Goal: Communication & Community: Answer question/provide support

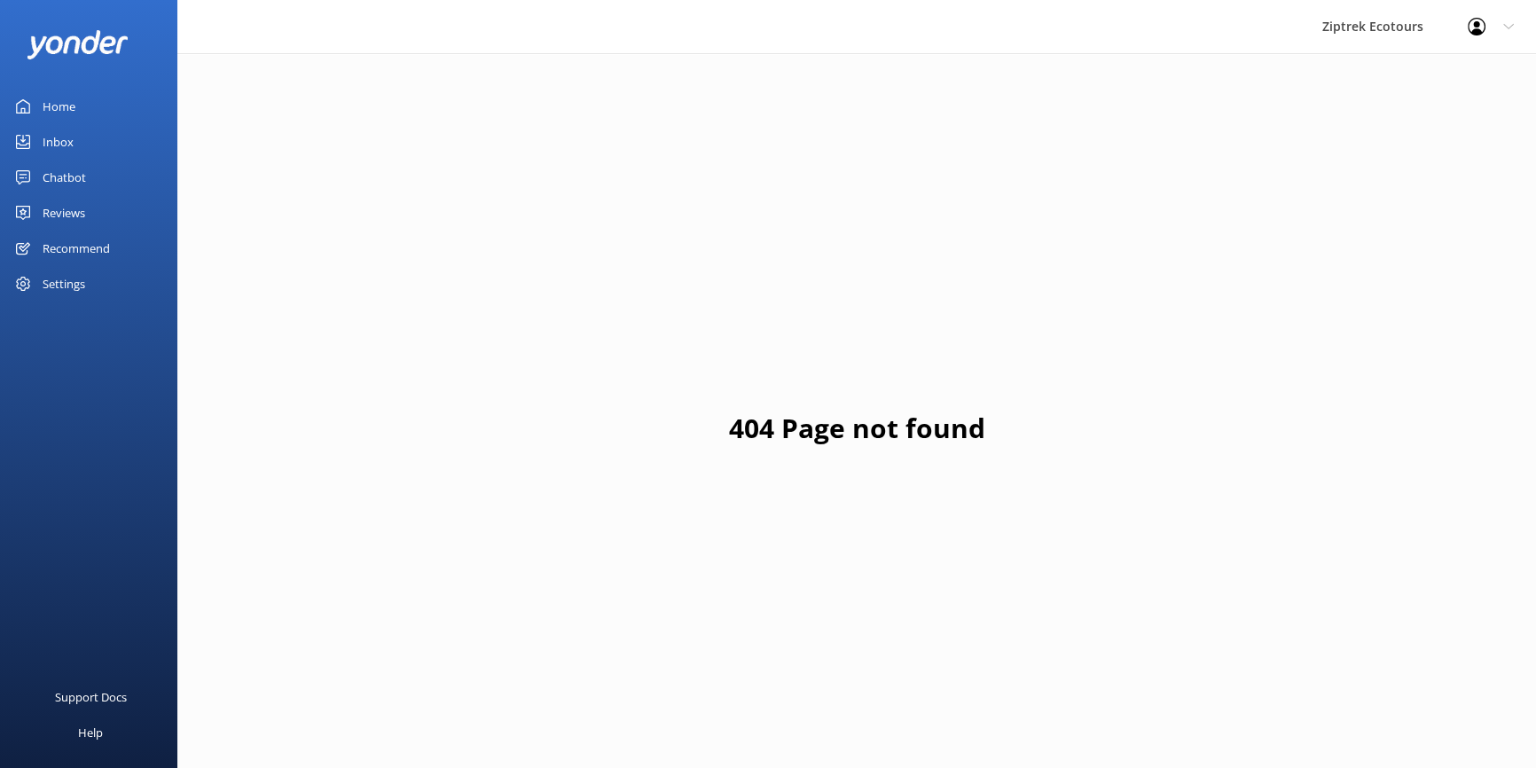
click at [52, 170] on div "Chatbot" at bounding box center [64, 177] width 43 height 35
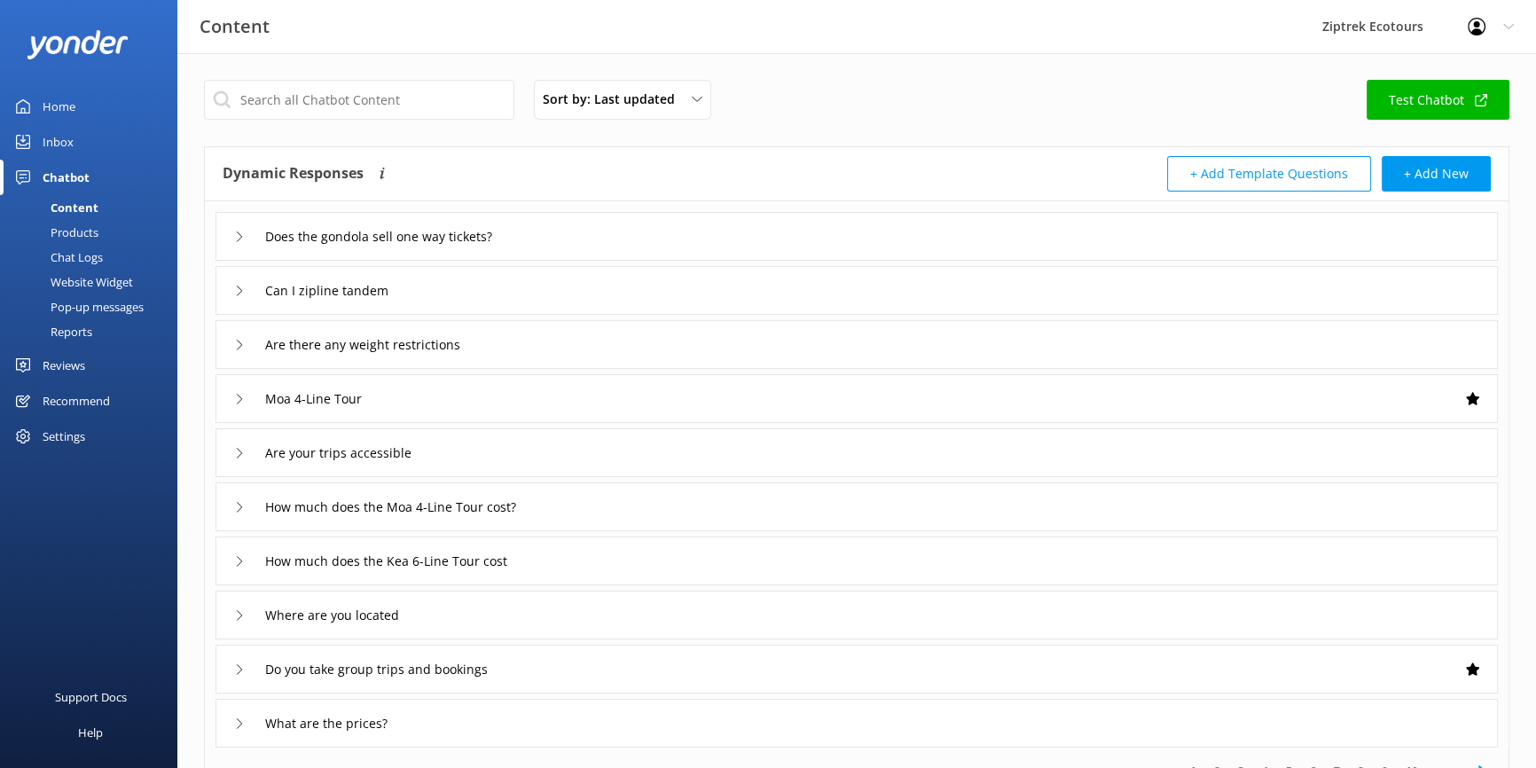
click at [47, 136] on div "Inbox" at bounding box center [58, 141] width 31 height 35
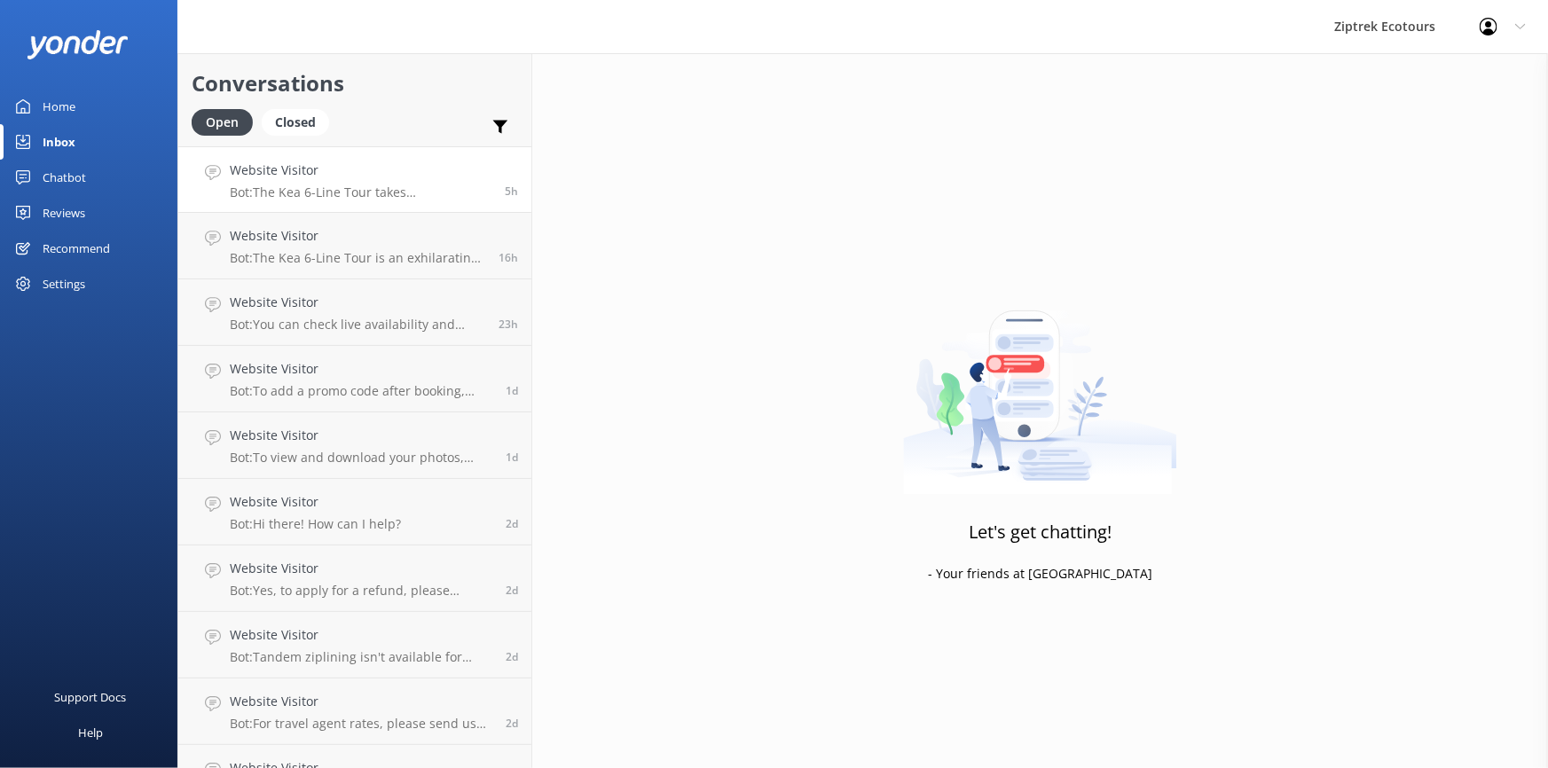
click at [350, 191] on p "Bot: The Kea 6-Line Tour takes approximately 2.5 to 3 hours. It's an exhilarati…" at bounding box center [361, 192] width 262 height 16
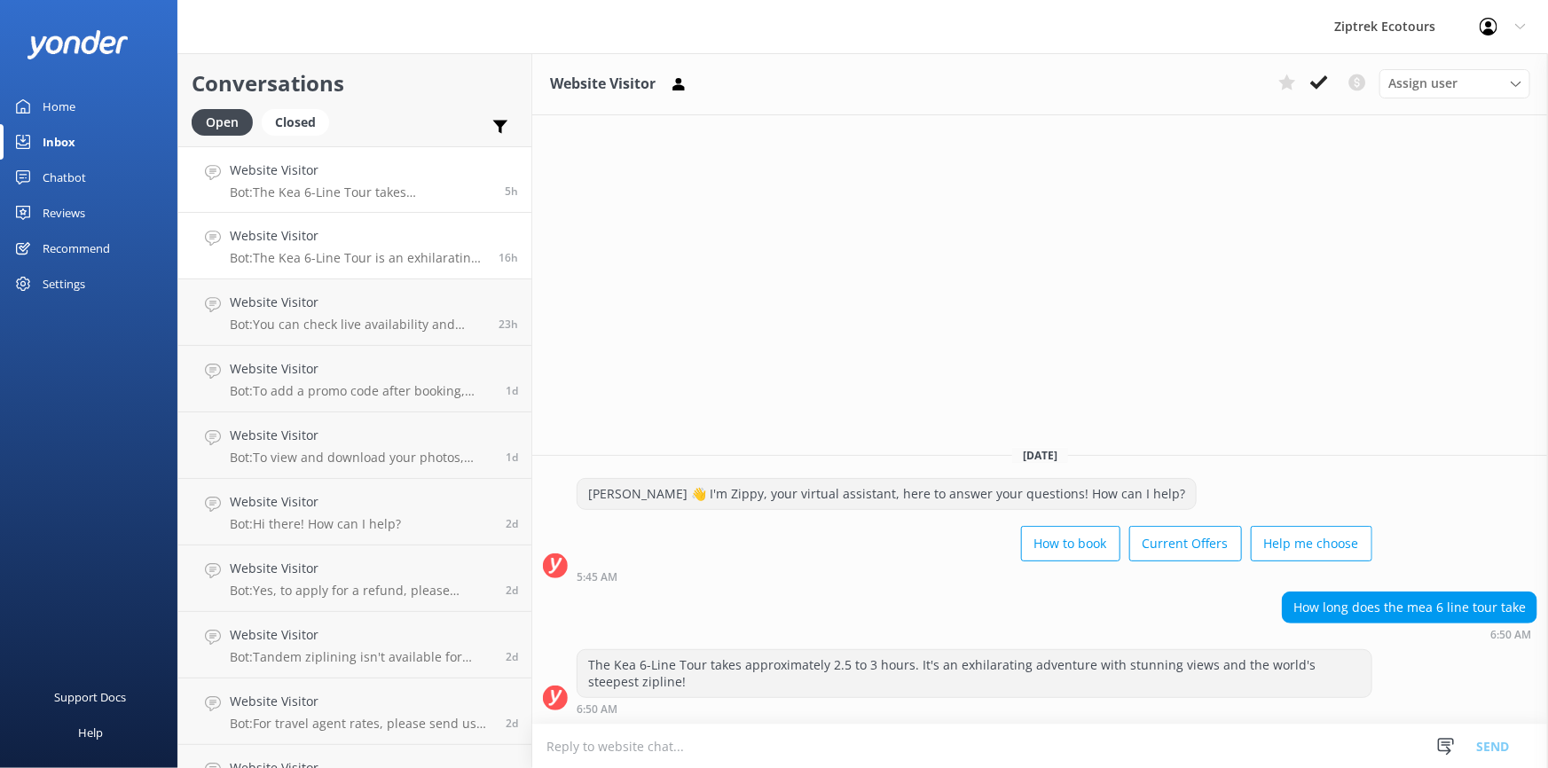
click at [282, 259] on p "Bot: The Kea 6-Line Tour is an exhilarating adventure! You'll zip from treehous…" at bounding box center [357, 258] width 255 height 16
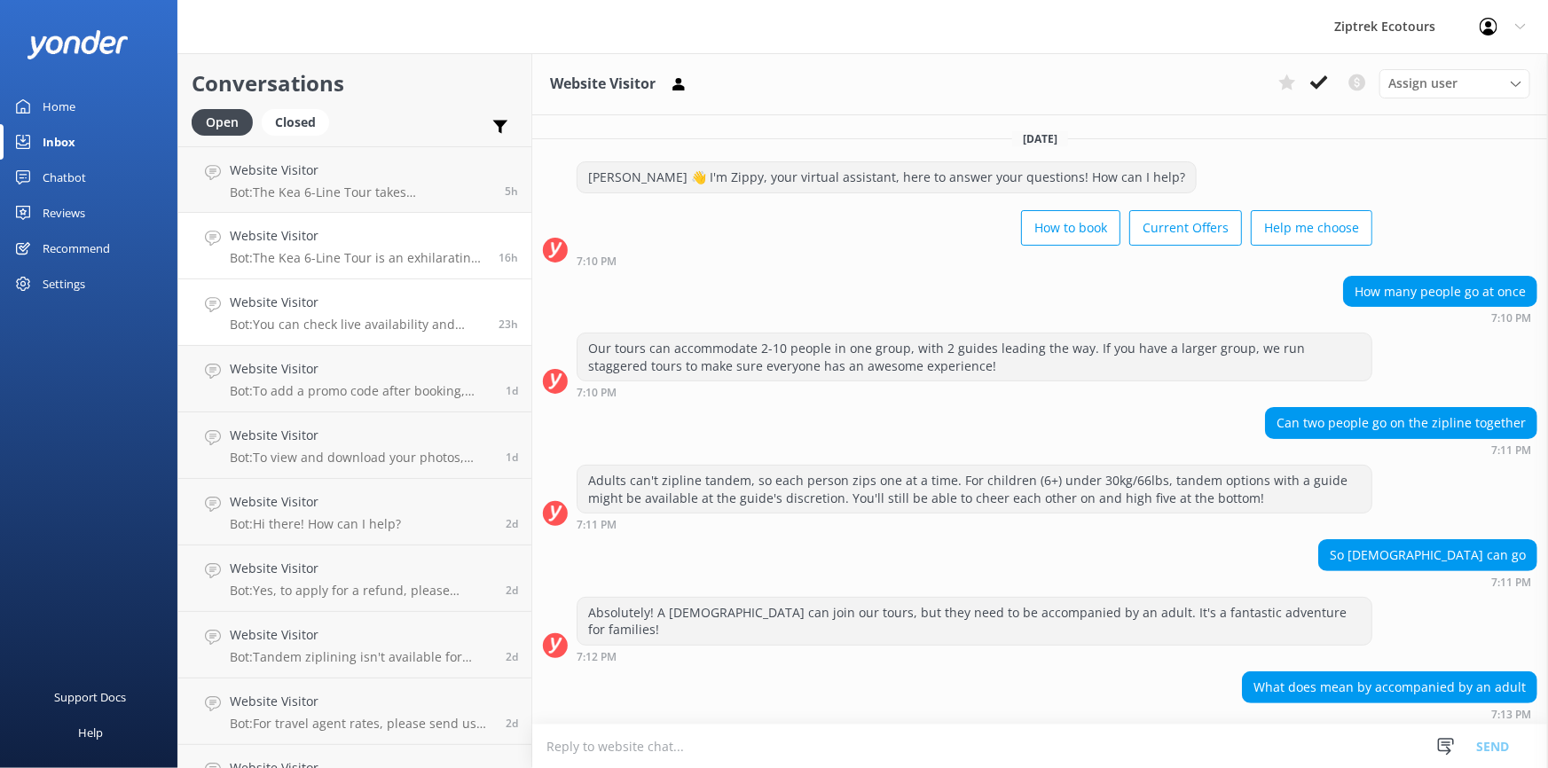
scroll to position [225, 0]
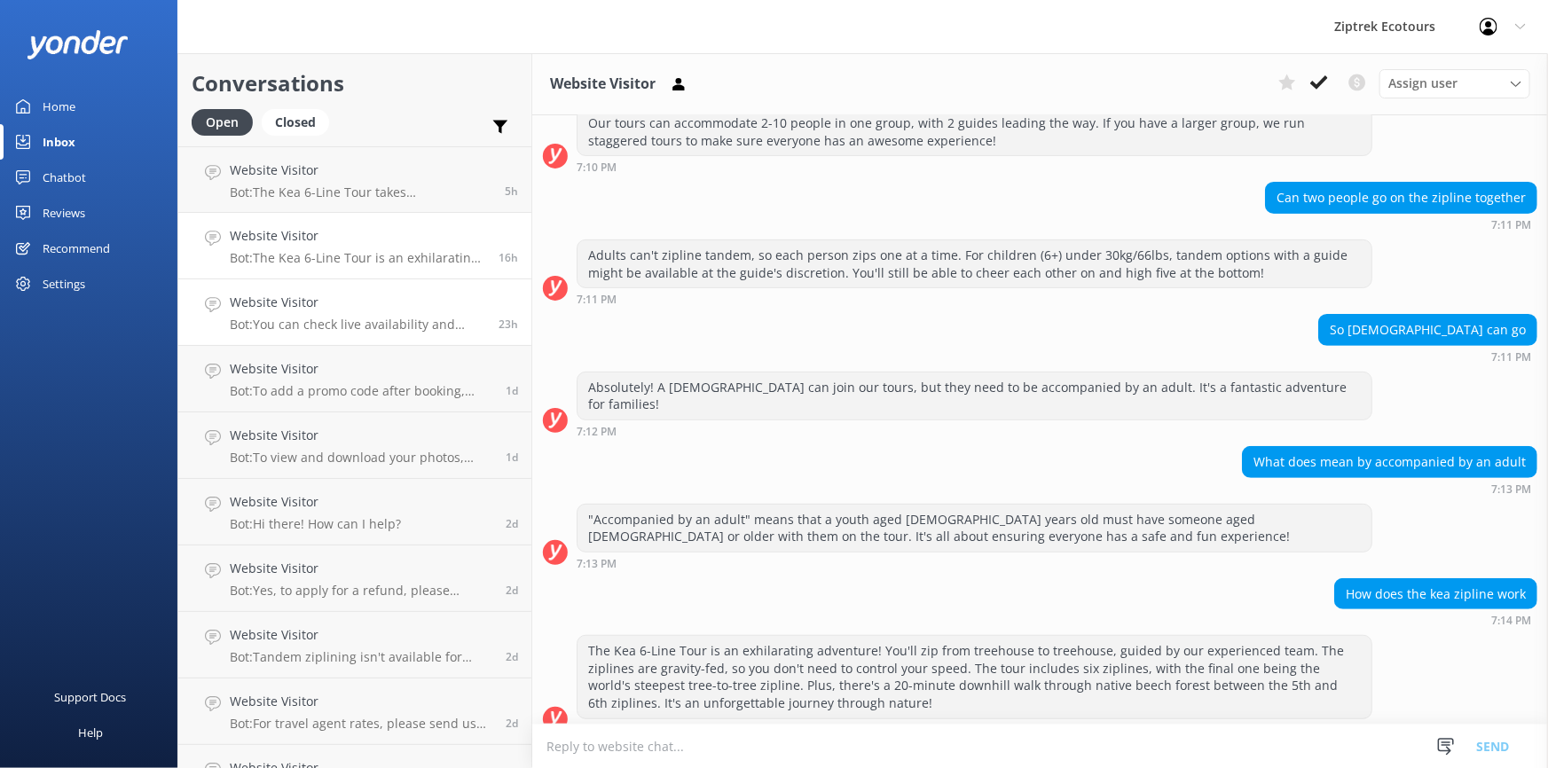
click at [297, 324] on p "Bot: You can check live availability and book your zipline tour online at [URL]…" at bounding box center [357, 325] width 255 height 16
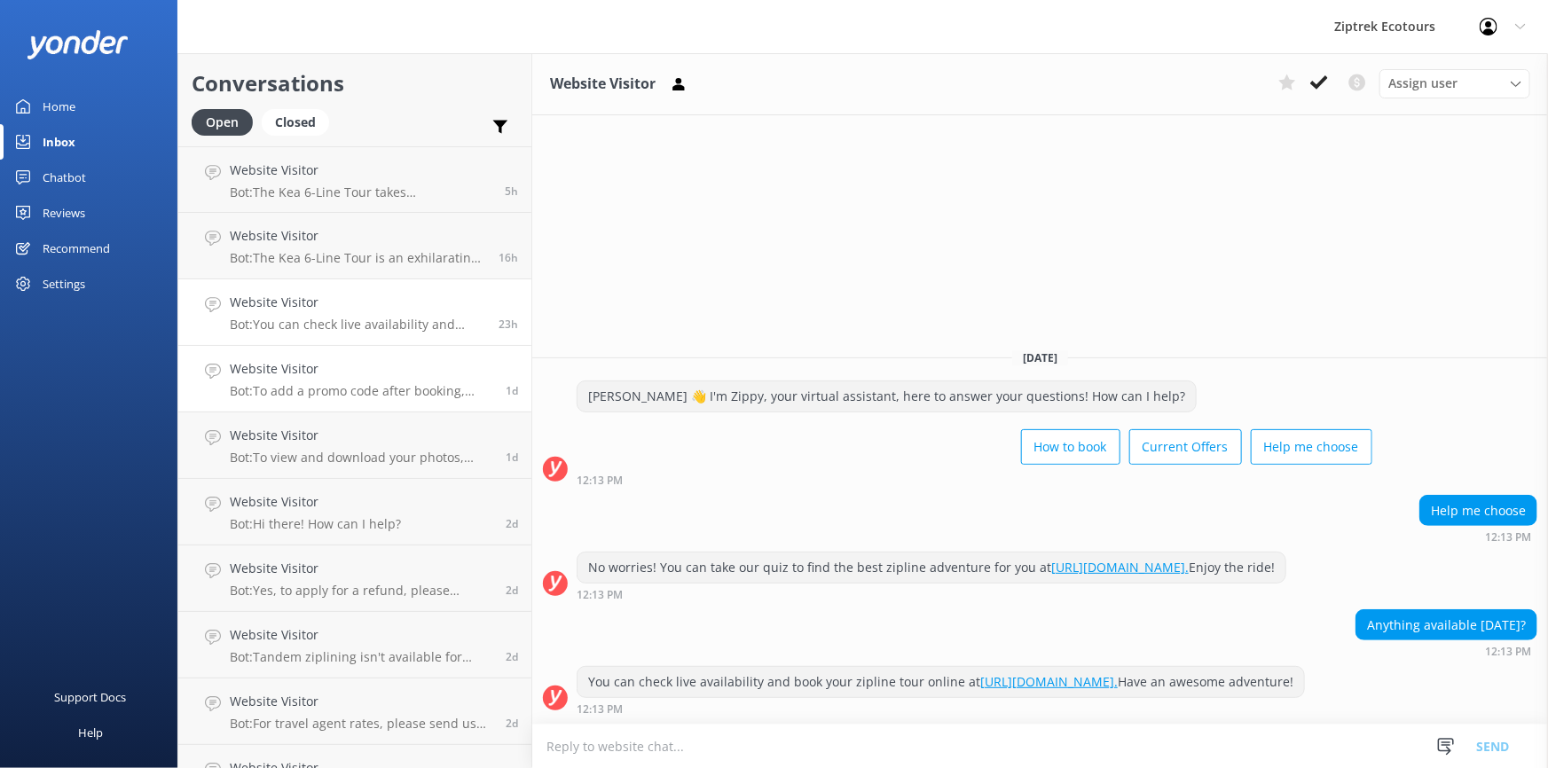
click at [296, 375] on h4 "Website Visitor" at bounding box center [361, 369] width 263 height 20
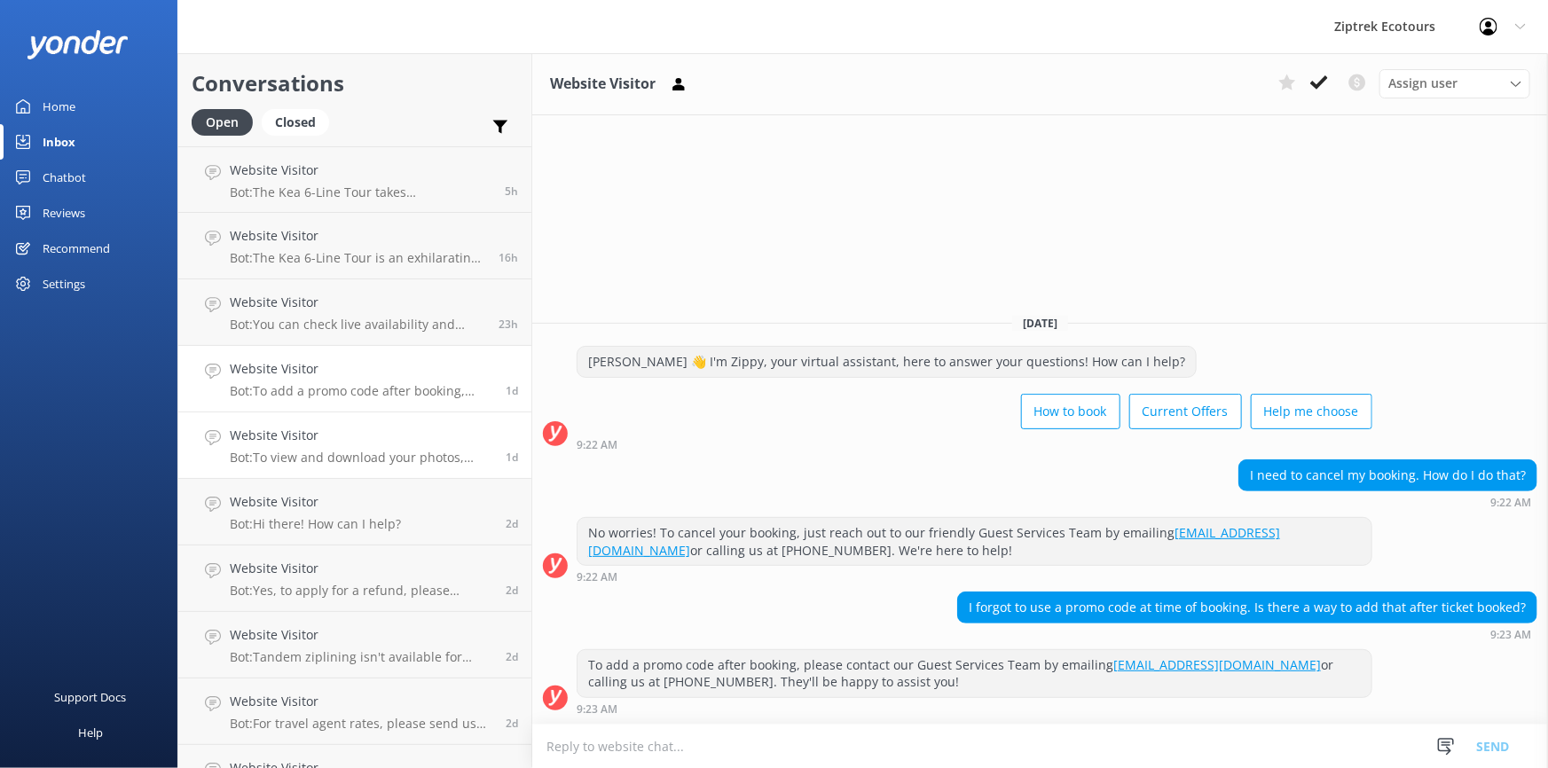
click at [310, 439] on h4 "Website Visitor" at bounding box center [361, 436] width 263 height 20
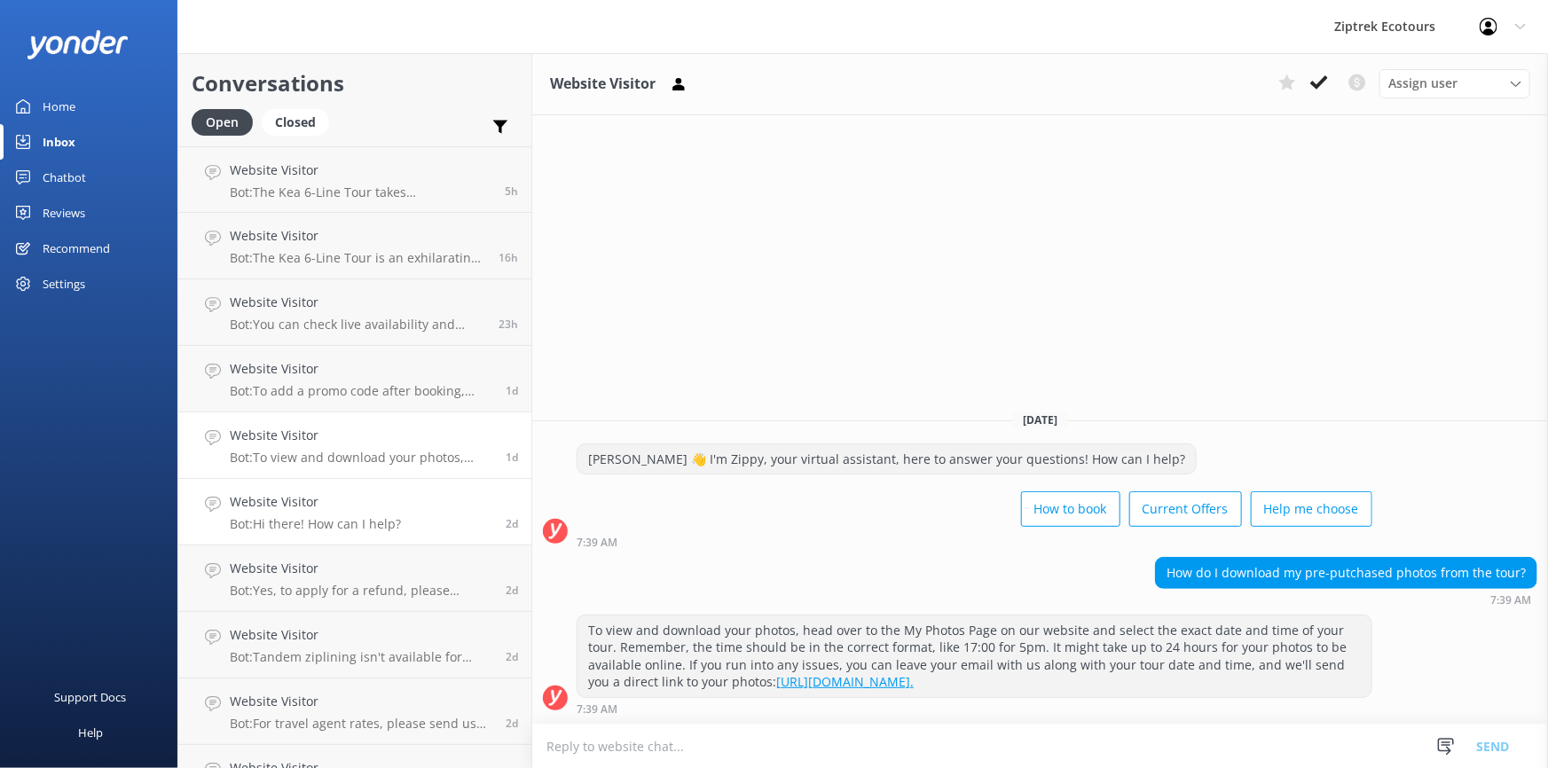
click at [317, 516] on p "Bot: Hi there! How can I help?" at bounding box center [315, 524] width 171 height 16
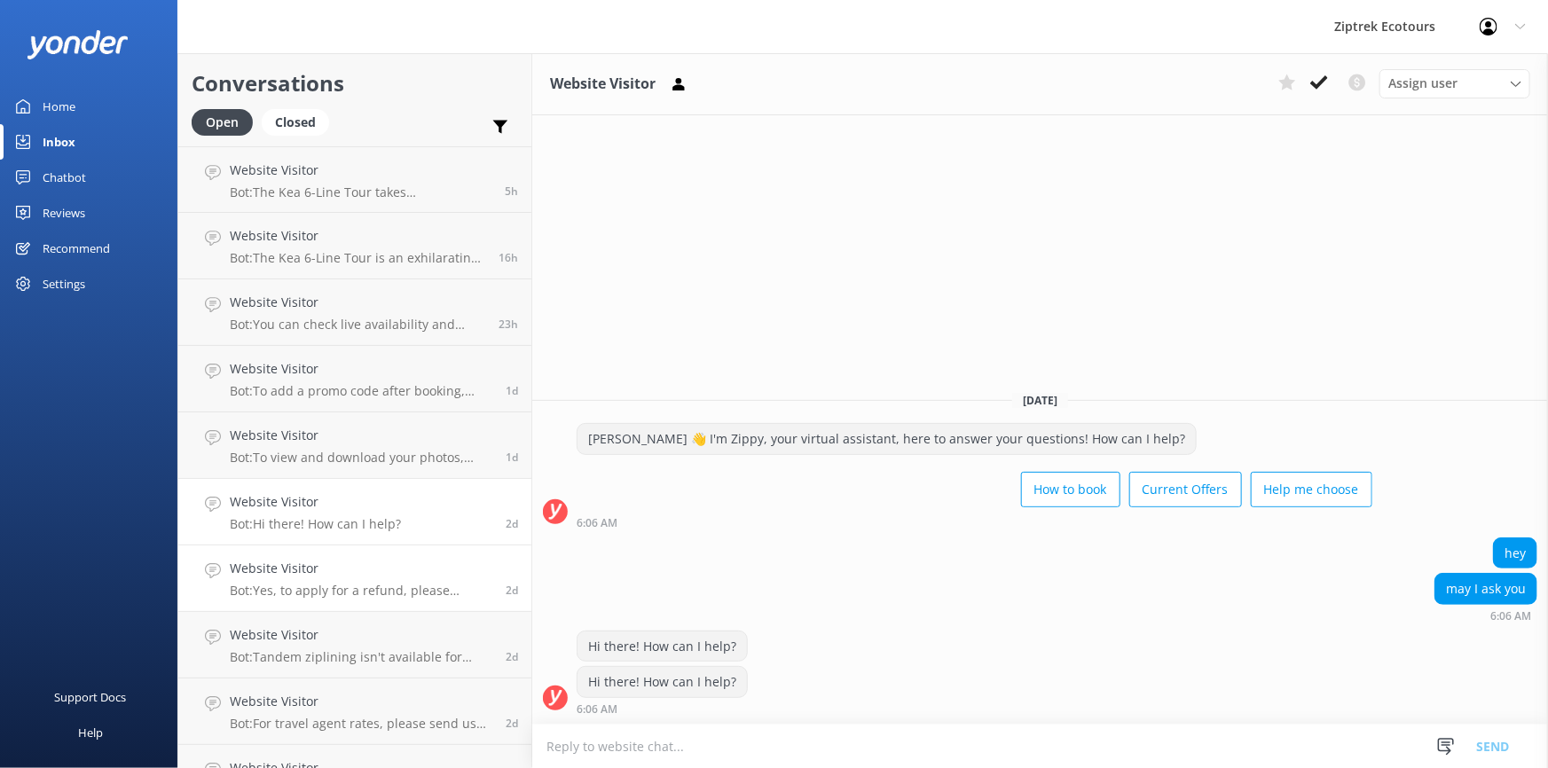
click at [313, 577] on h4 "Website Visitor" at bounding box center [361, 569] width 263 height 20
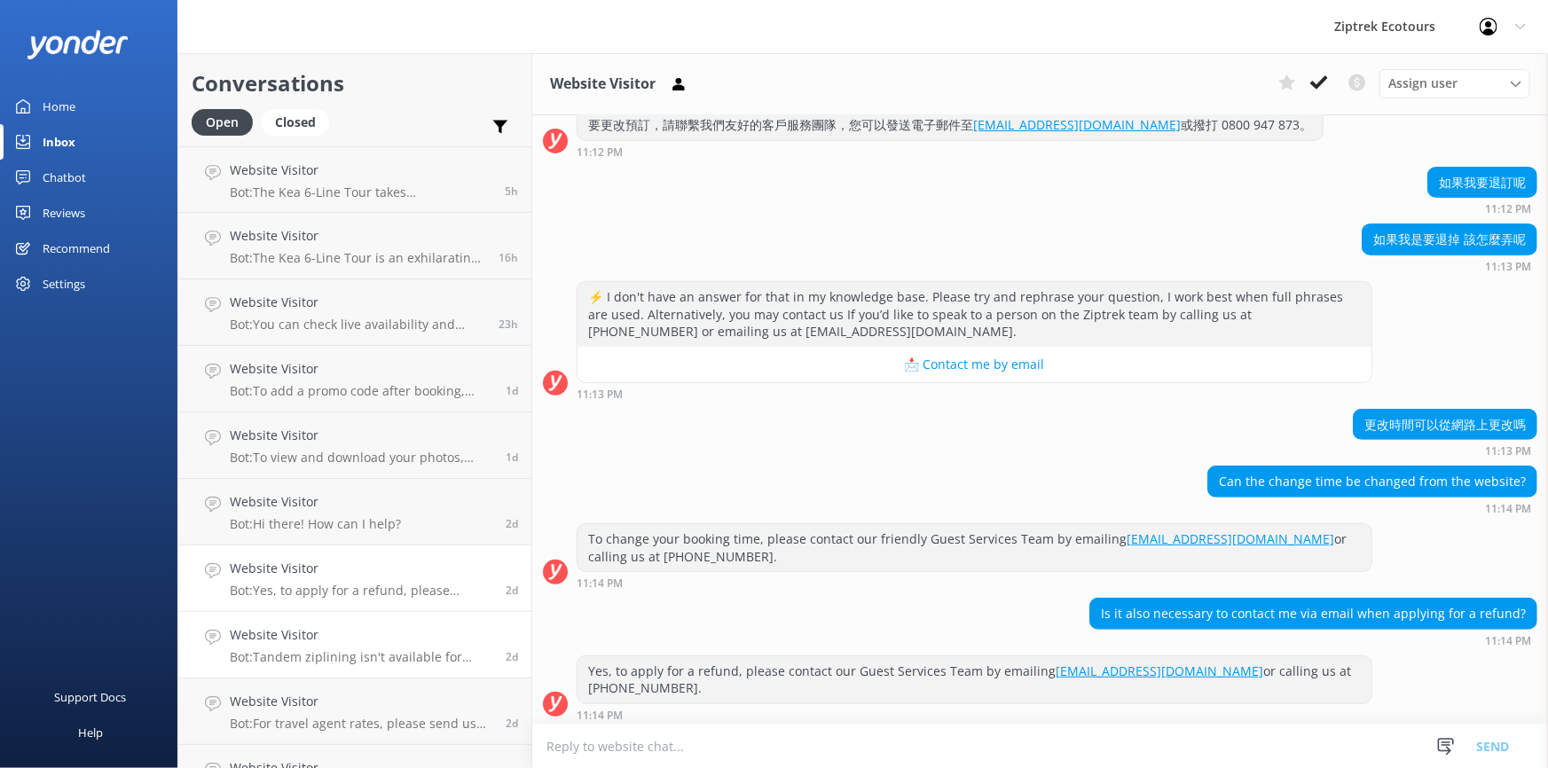
scroll to position [226, 0]
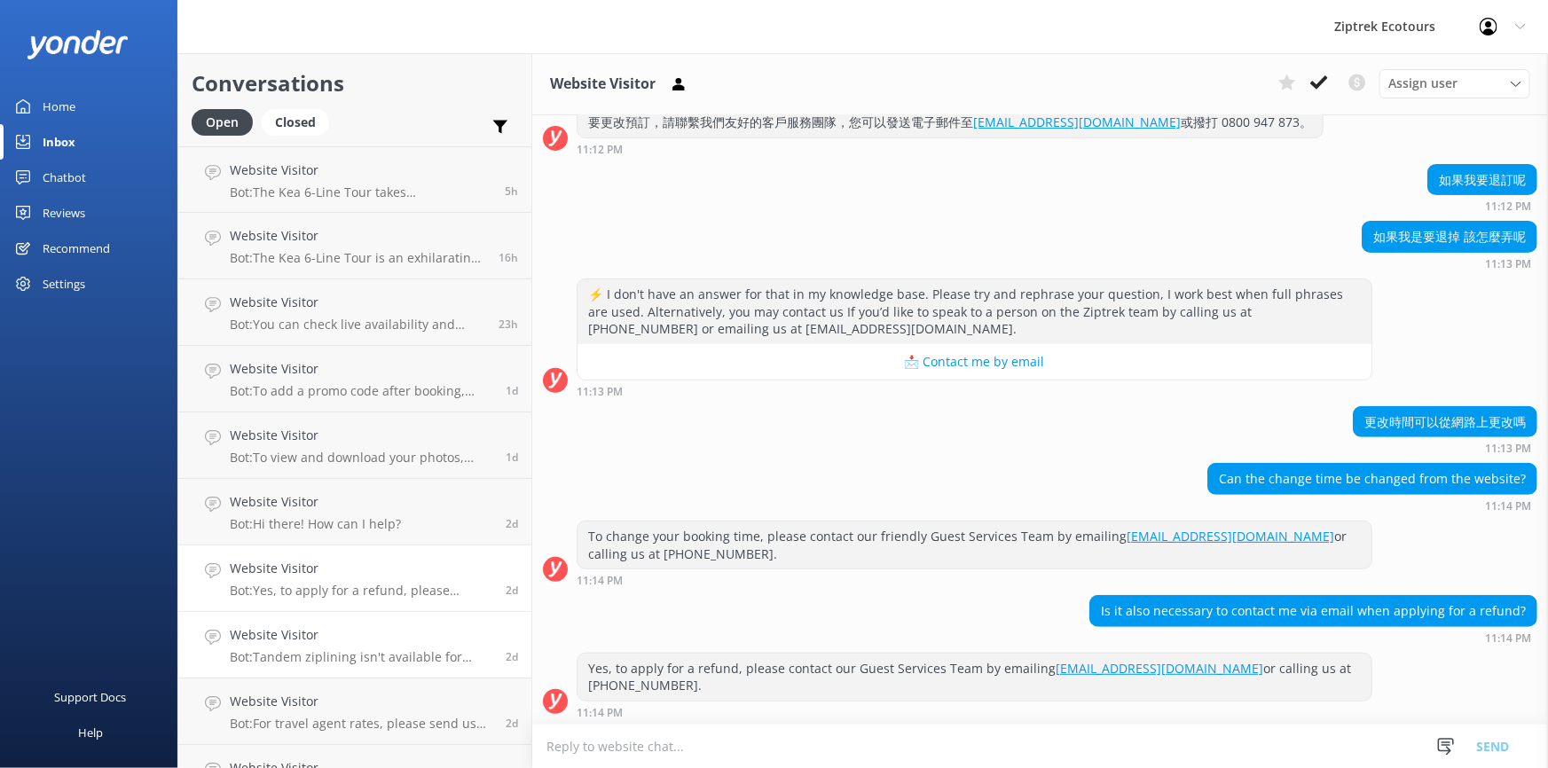
click at [322, 639] on h4 "Website Visitor" at bounding box center [361, 635] width 263 height 20
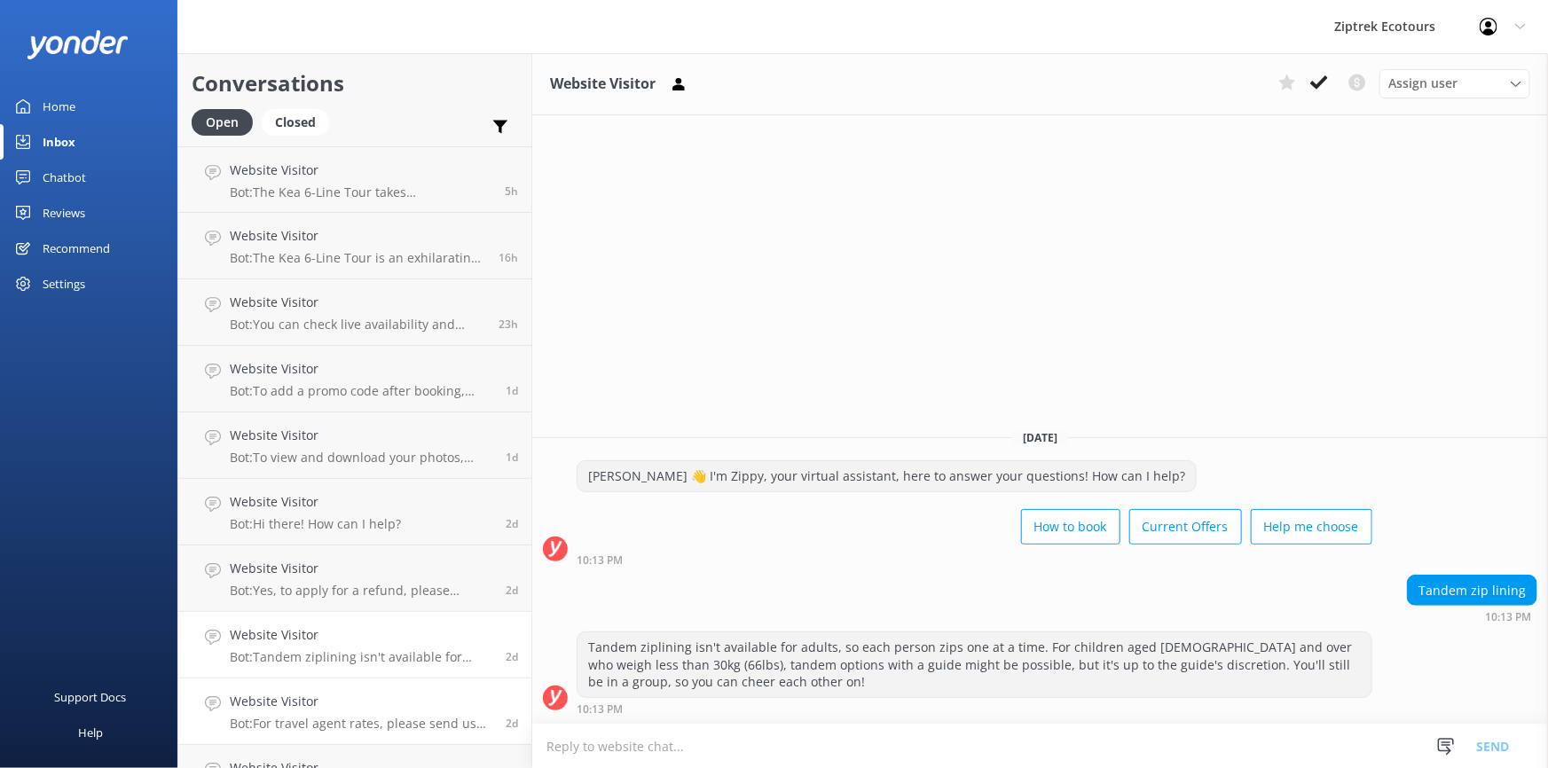
click at [336, 712] on div "Website Visitor Bot: For travel agent rates, please send us an email with your …" at bounding box center [361, 711] width 263 height 39
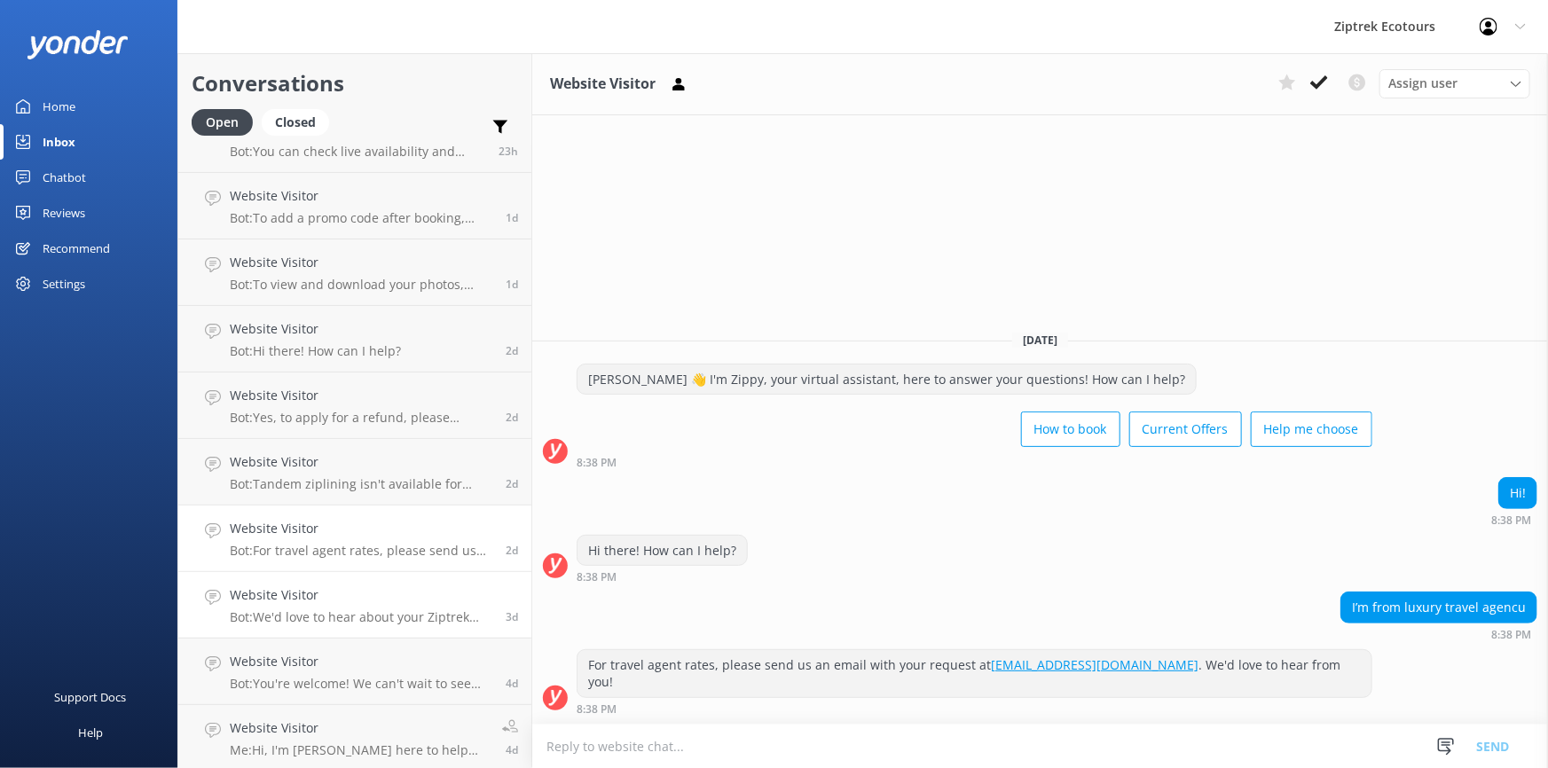
scroll to position [176, 0]
click at [405, 680] on p "Bot: You're welcome! We can't wait to see you and your friends zipping with us …" at bounding box center [361, 681] width 263 height 16
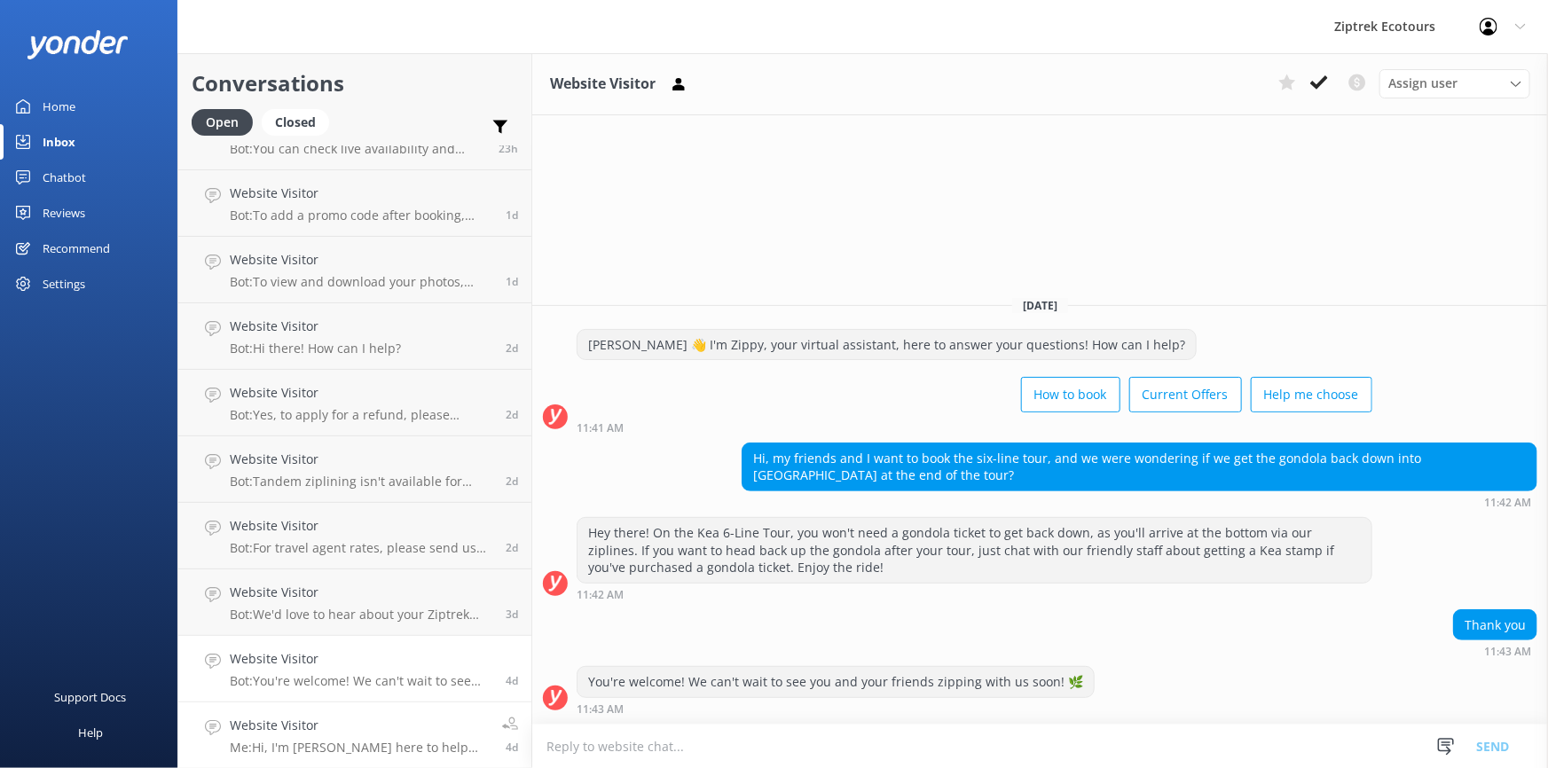
click at [395, 716] on h4 "Website Visitor" at bounding box center [359, 726] width 259 height 20
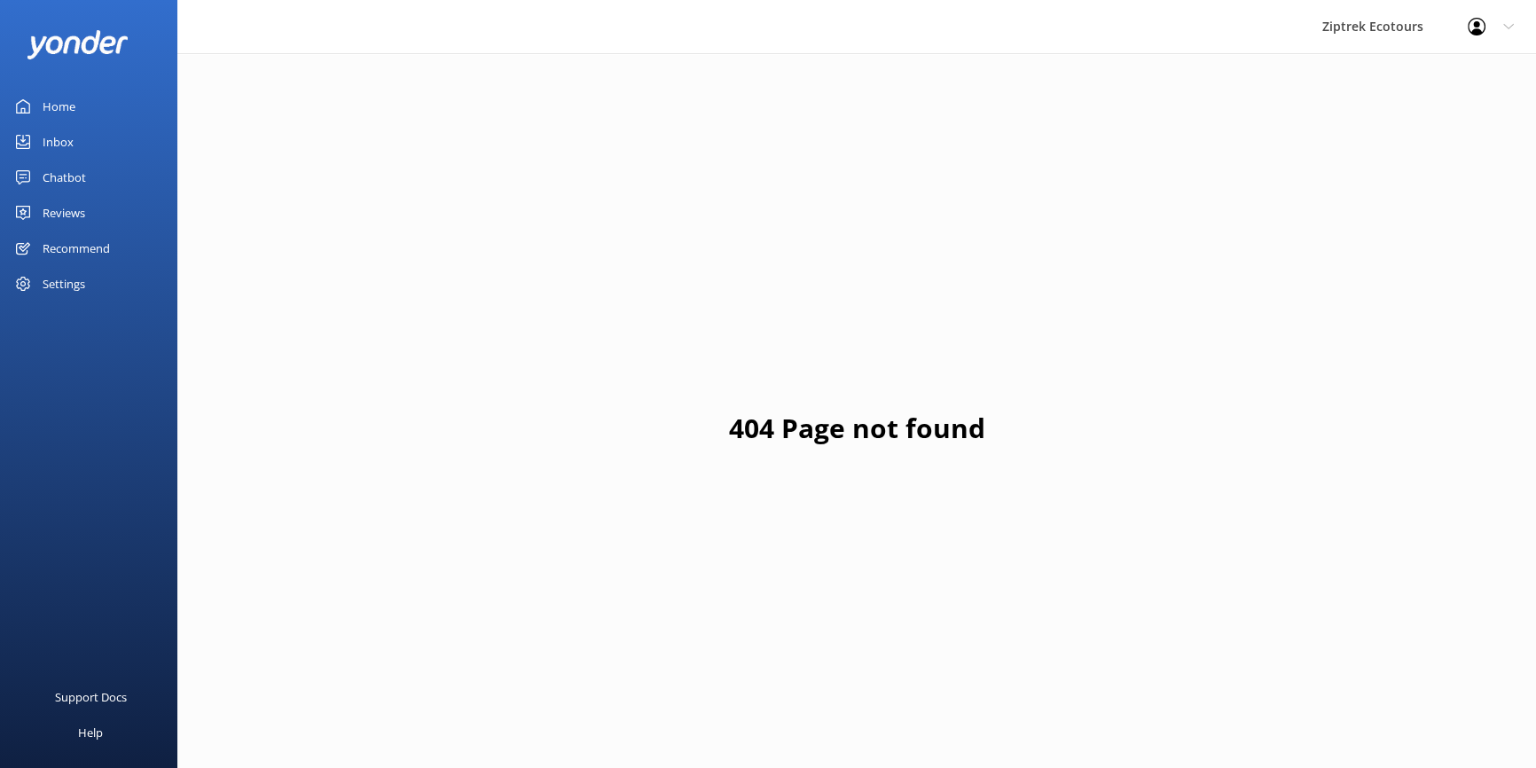
click at [65, 210] on div "Reviews" at bounding box center [64, 212] width 43 height 35
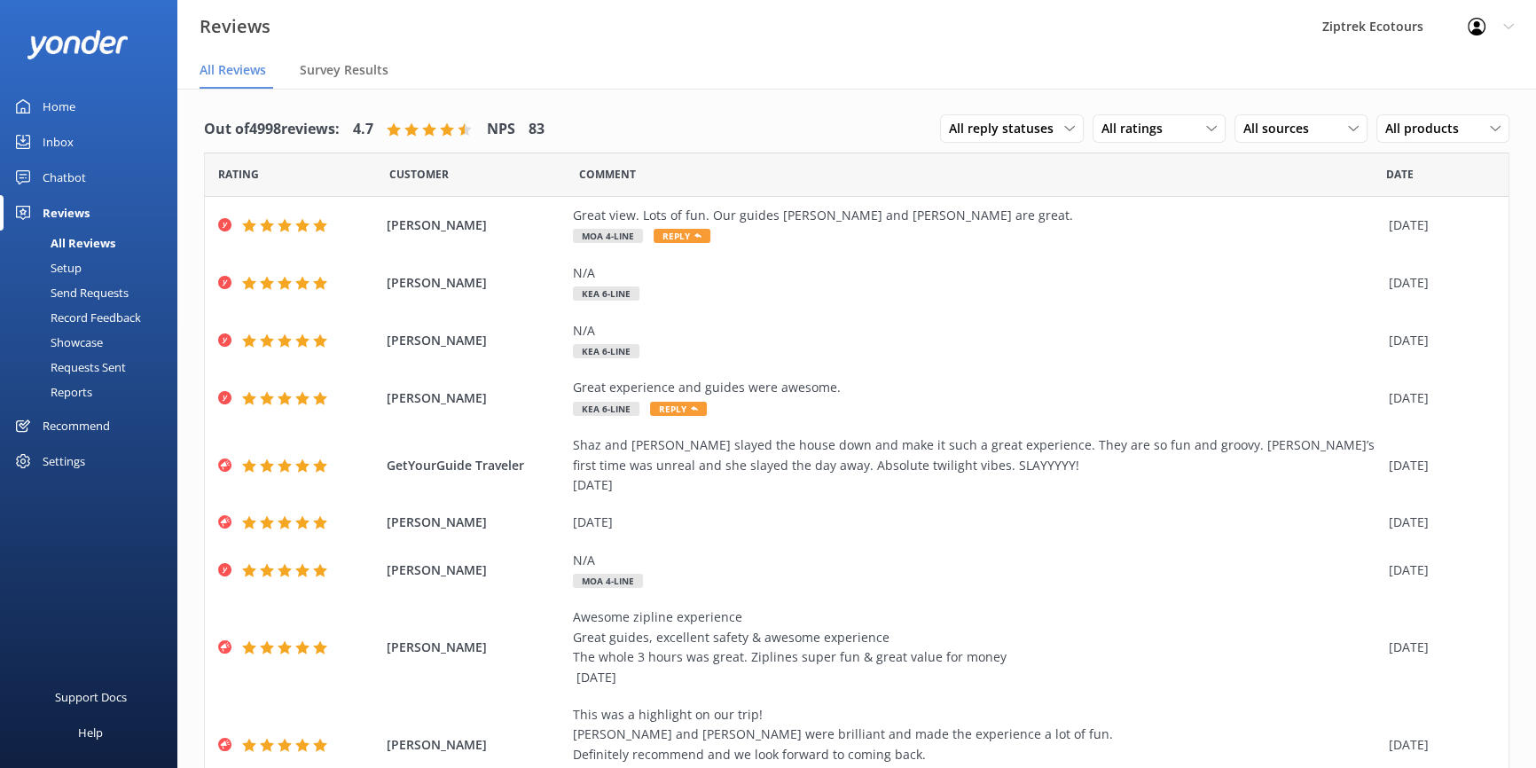
click at [73, 148] on link "Inbox" at bounding box center [88, 141] width 177 height 35
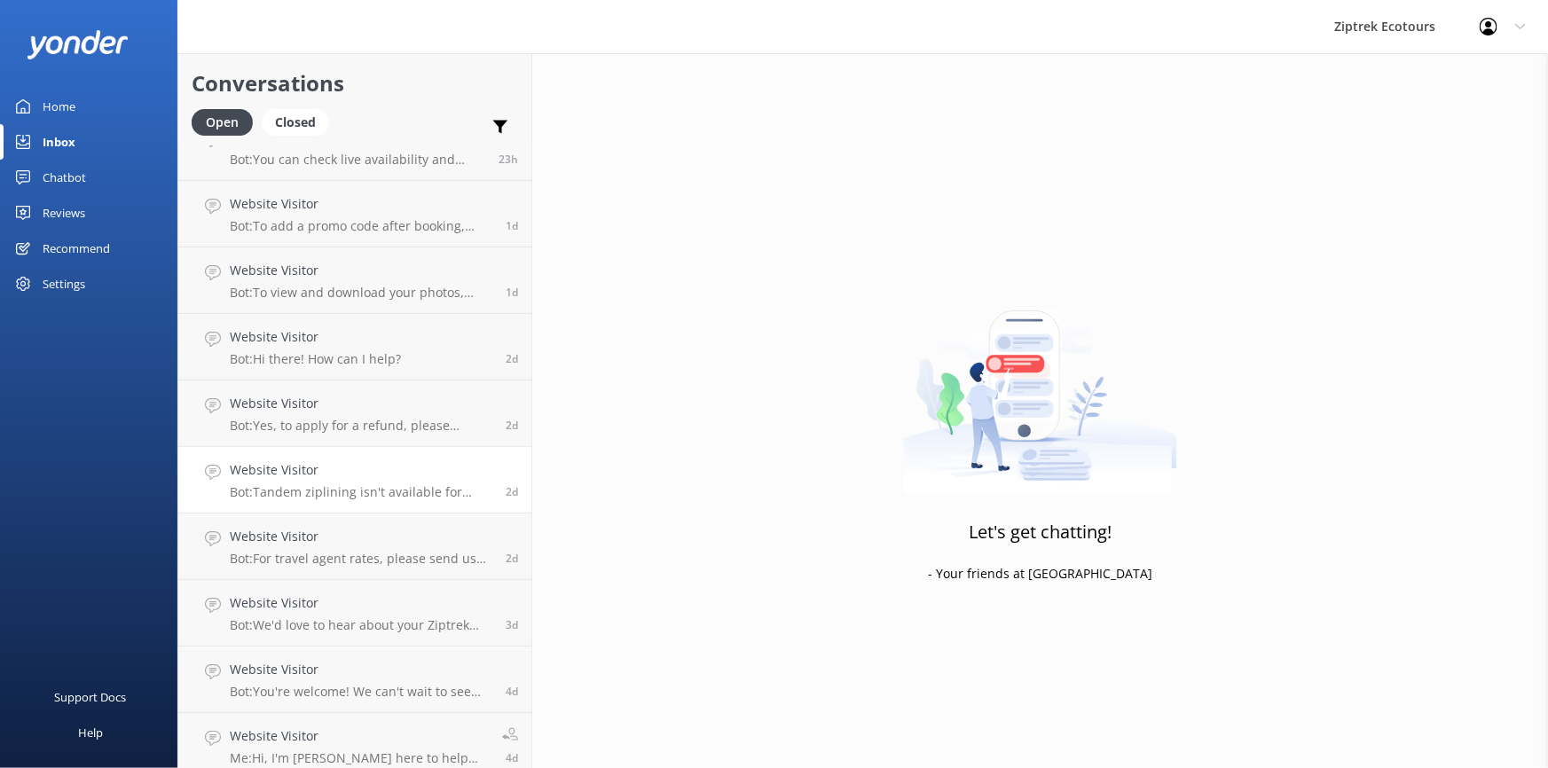
scroll to position [176, 0]
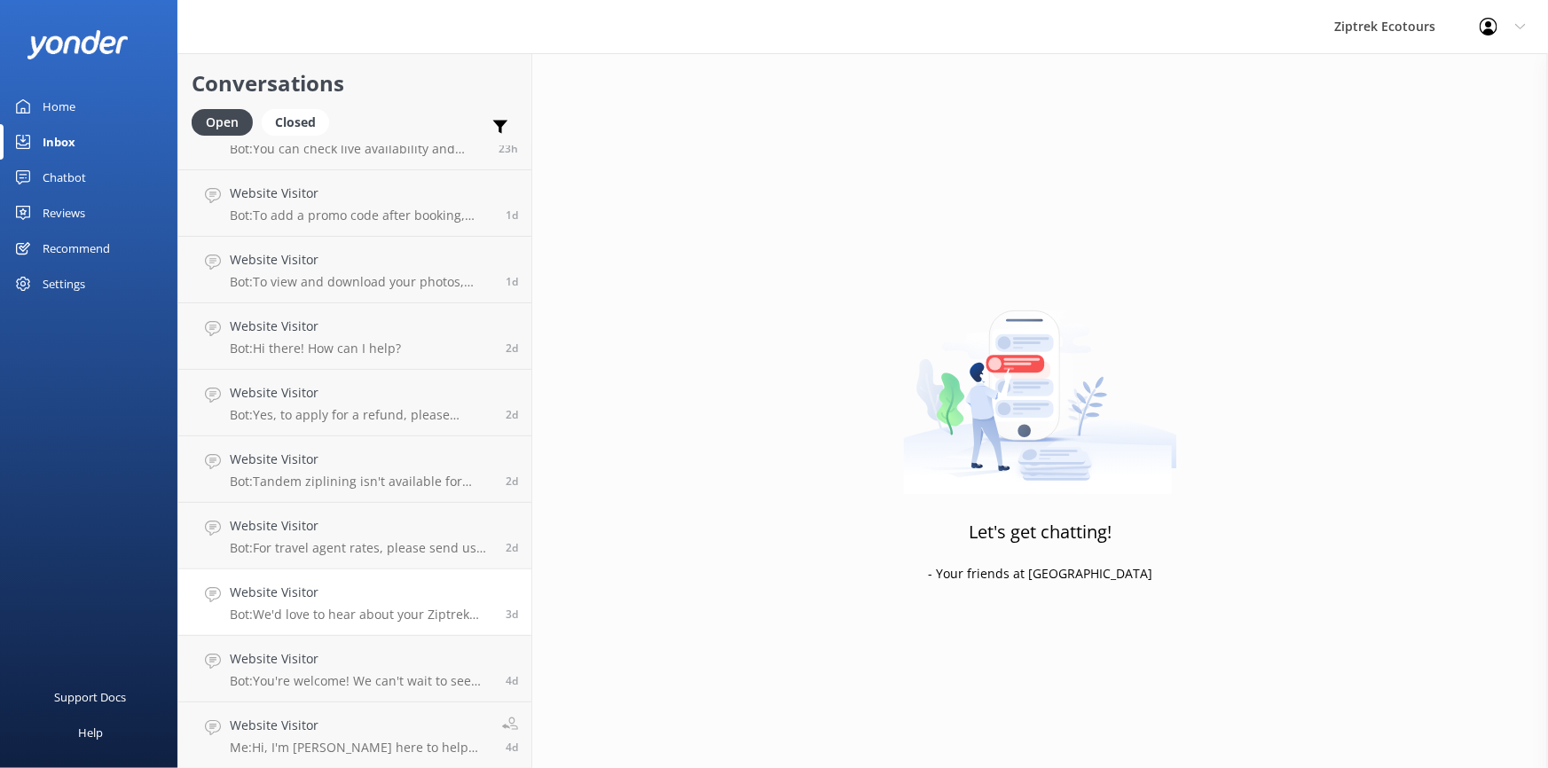
click at [376, 615] on p "Bot: We'd love to hear about your Ziptrek adventure! You can leave a review on …" at bounding box center [361, 615] width 263 height 16
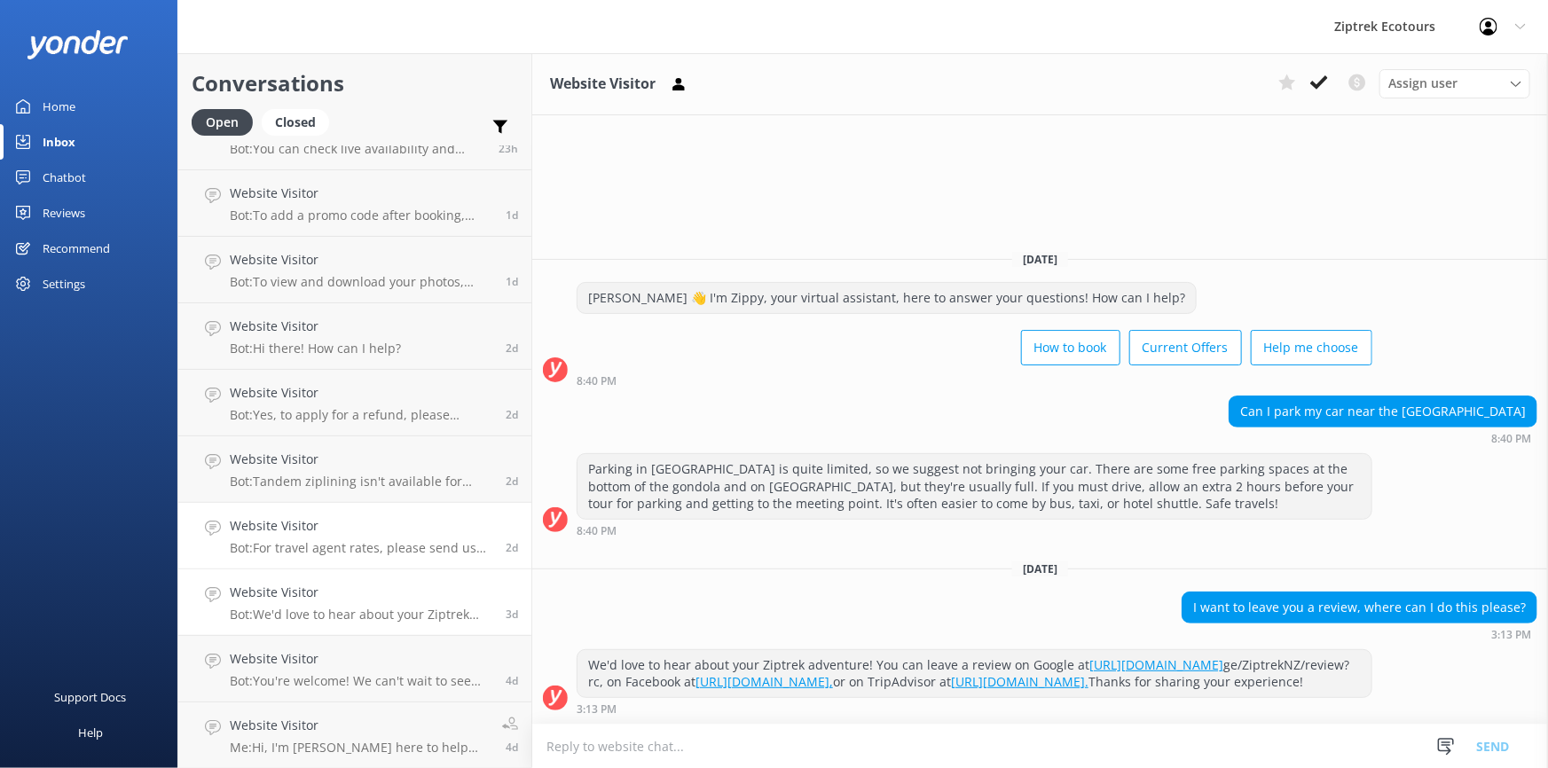
click at [344, 557] on link "Website Visitor Bot: For travel agent rates, please send us an email with your …" at bounding box center [354, 536] width 353 height 67
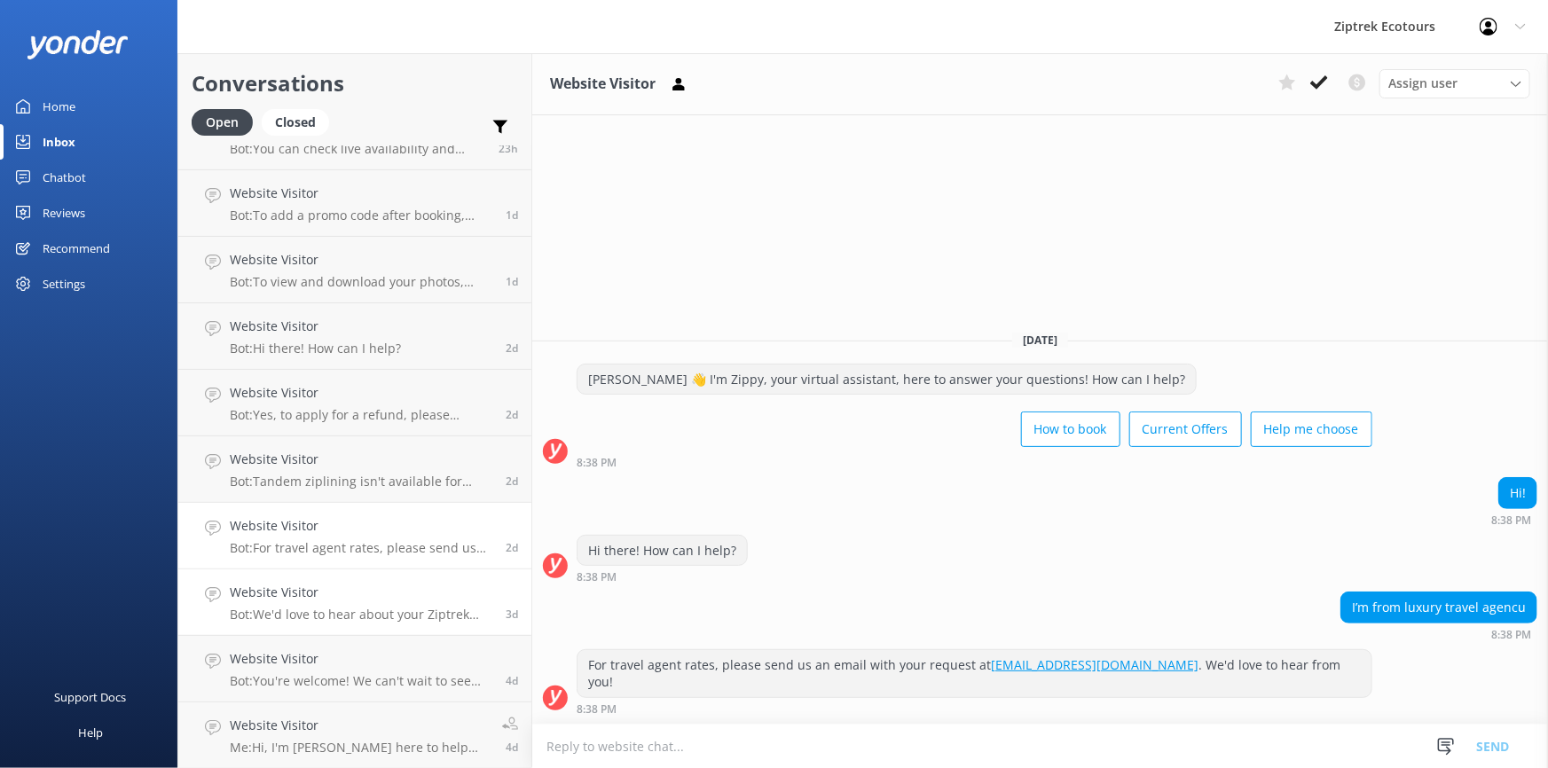
click at [330, 602] on h4 "Website Visitor" at bounding box center [361, 593] width 263 height 20
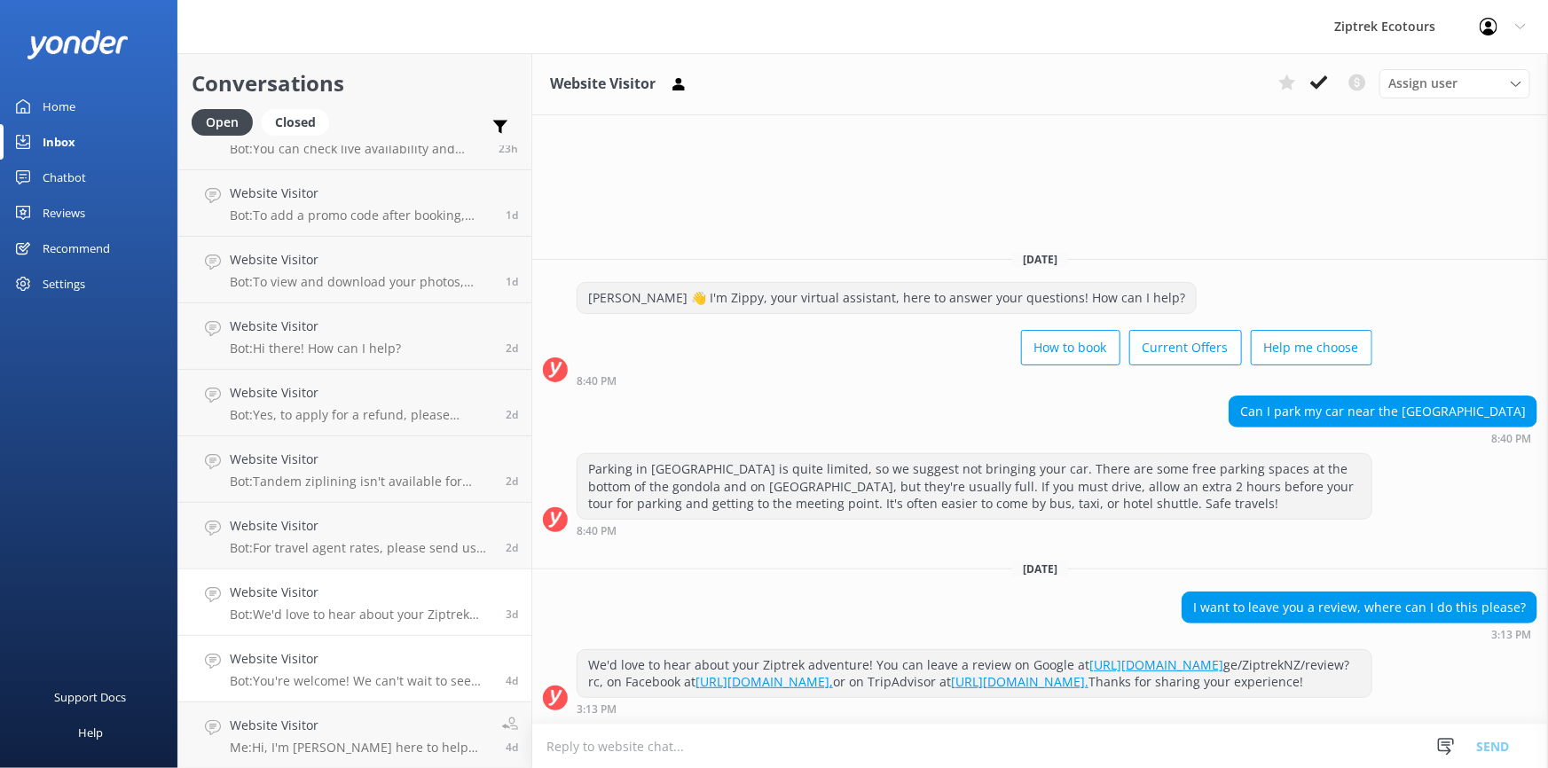
click at [328, 670] on div "Website Visitor Bot: You're welcome! We can't wait to see you and your friends …" at bounding box center [361, 668] width 263 height 39
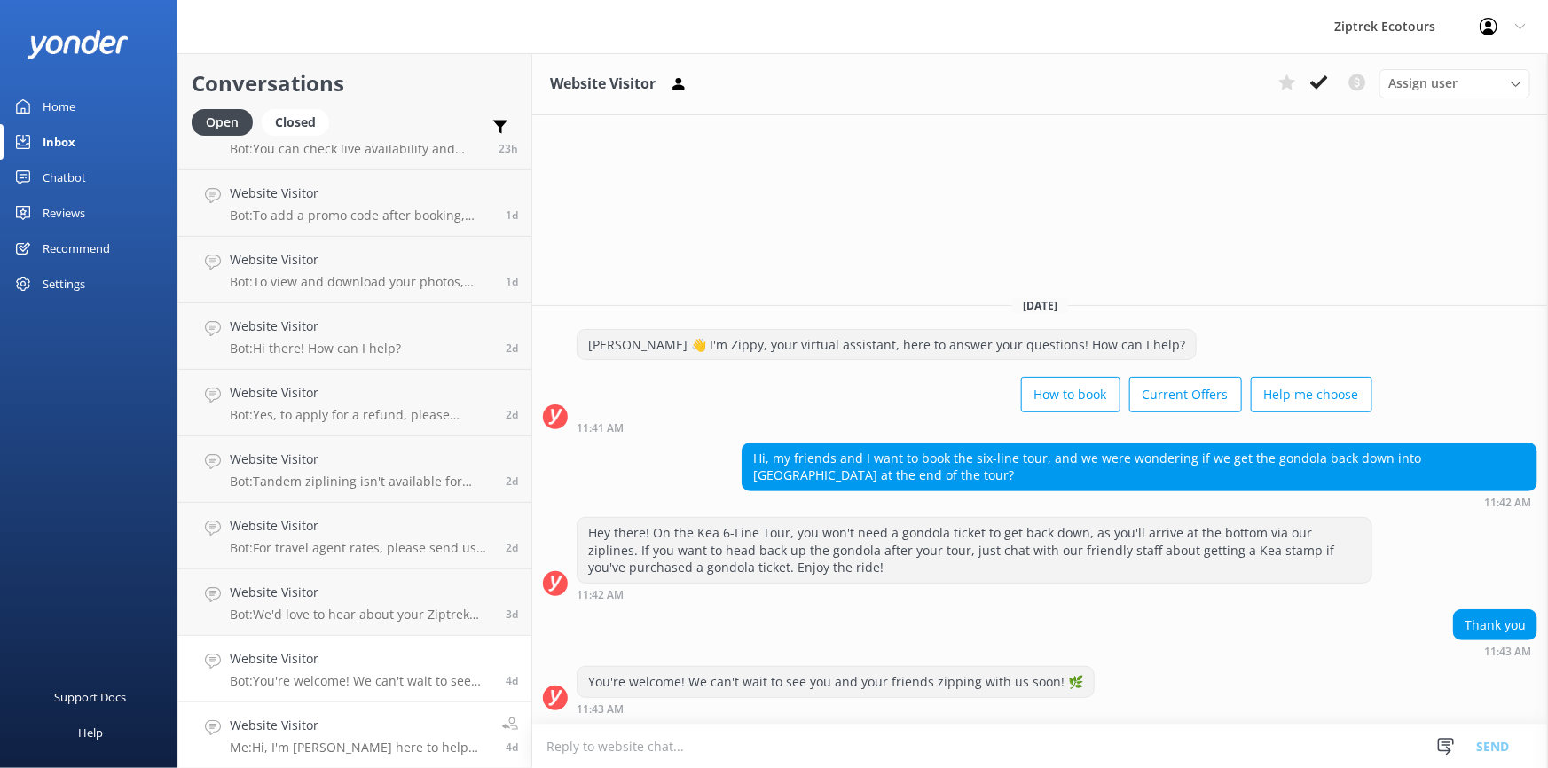
click at [315, 710] on link "Website Visitor Me: Hi, I'm [PERSON_NAME] here to help from Guest Services! How…" at bounding box center [354, 736] width 353 height 67
